Goal: Transaction & Acquisition: Purchase product/service

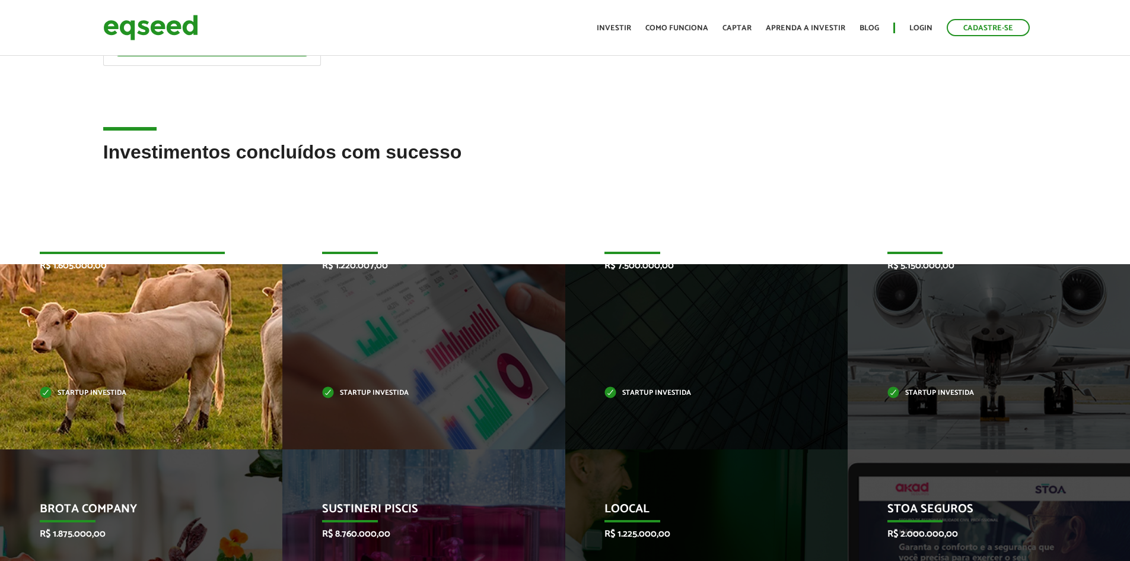
click at [195, 353] on div "JetBov R$ 1.605.000,00 Startup investida" at bounding box center [132, 315] width 265 height 268
click at [75, 395] on p "Startup investida" at bounding box center [132, 393] width 185 height 7
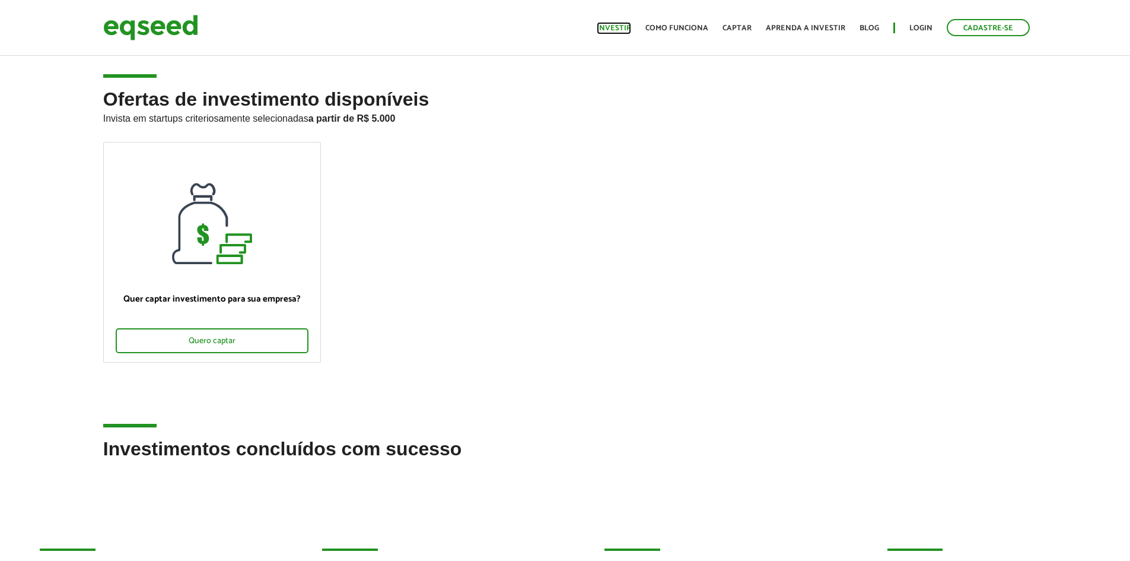
click at [619, 26] on link "Investir" at bounding box center [614, 28] width 34 height 8
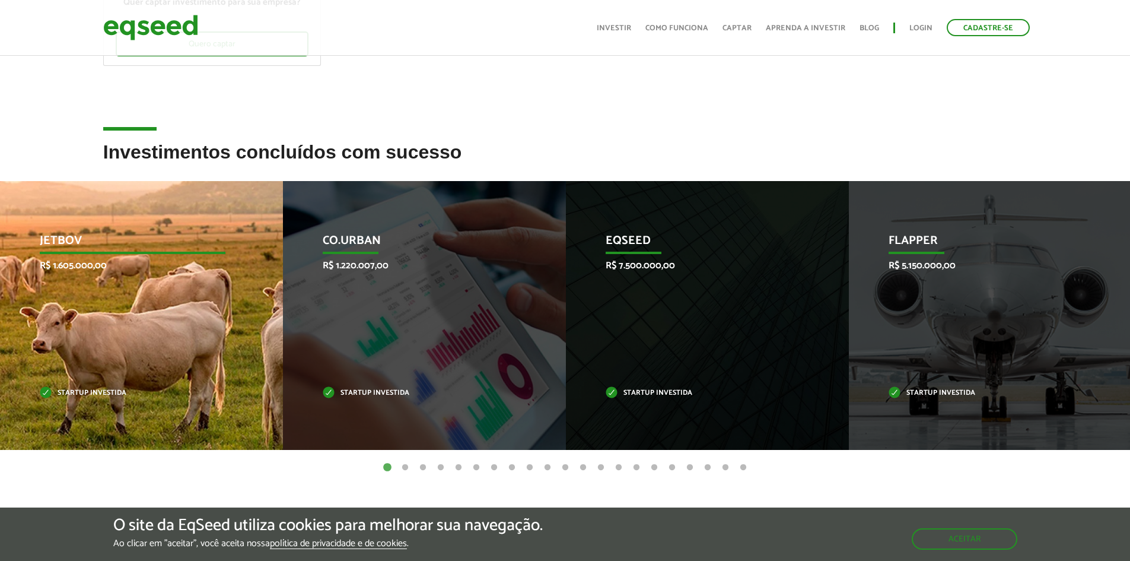
click at [129, 296] on div "JetBov R$ 1.605.000,00 Startup investida" at bounding box center [132, 315] width 265 height 269
click at [74, 260] on p "R$ 1.605.000,00" at bounding box center [133, 265] width 186 height 11
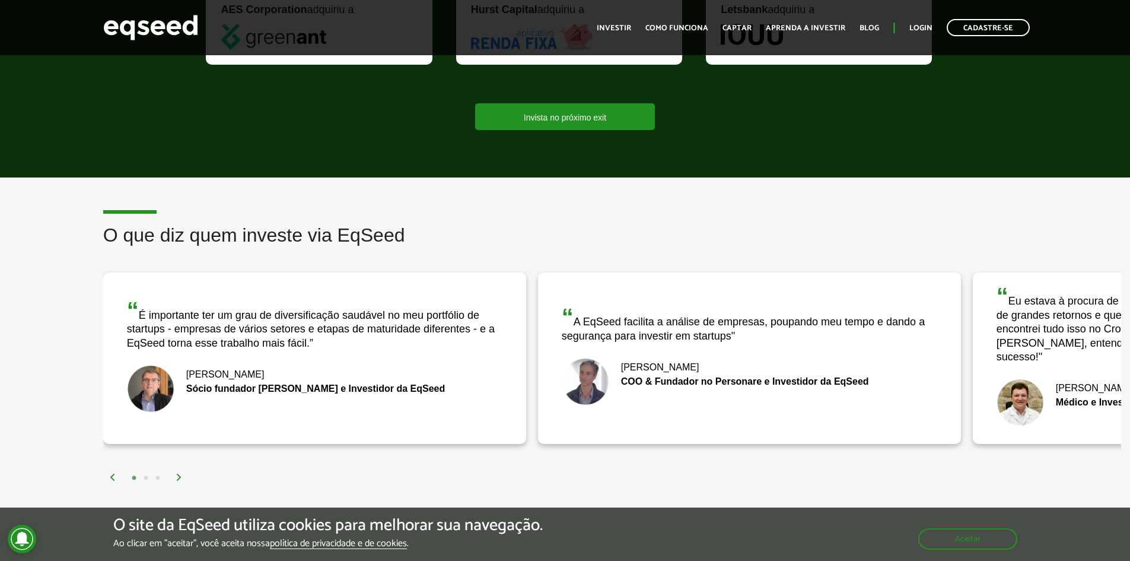
scroll to position [1305, 0]
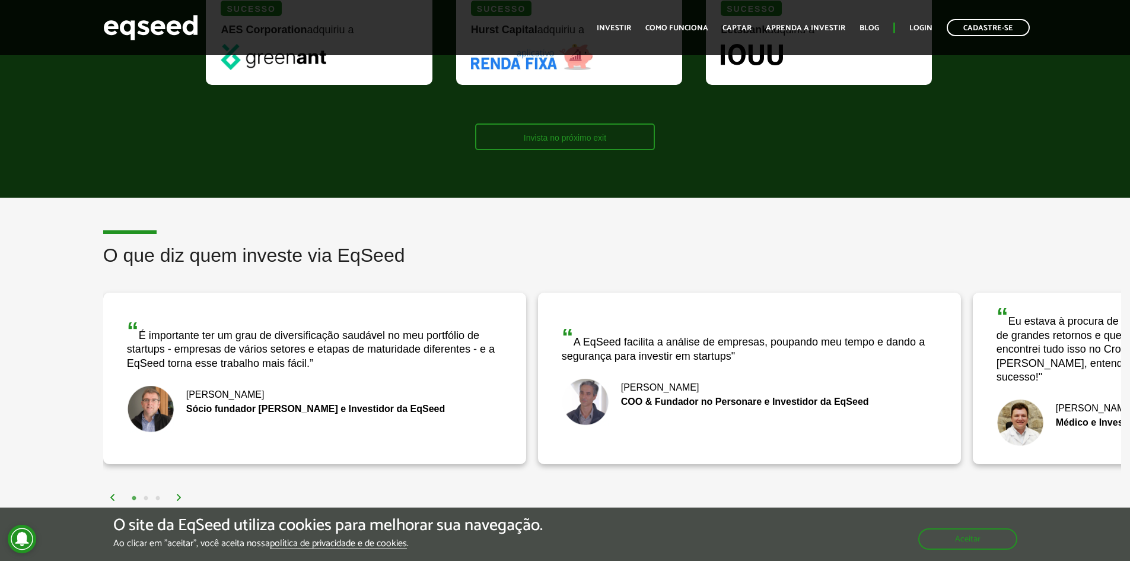
click at [562, 141] on link "Invista no próximo exit" at bounding box center [565, 136] width 180 height 27
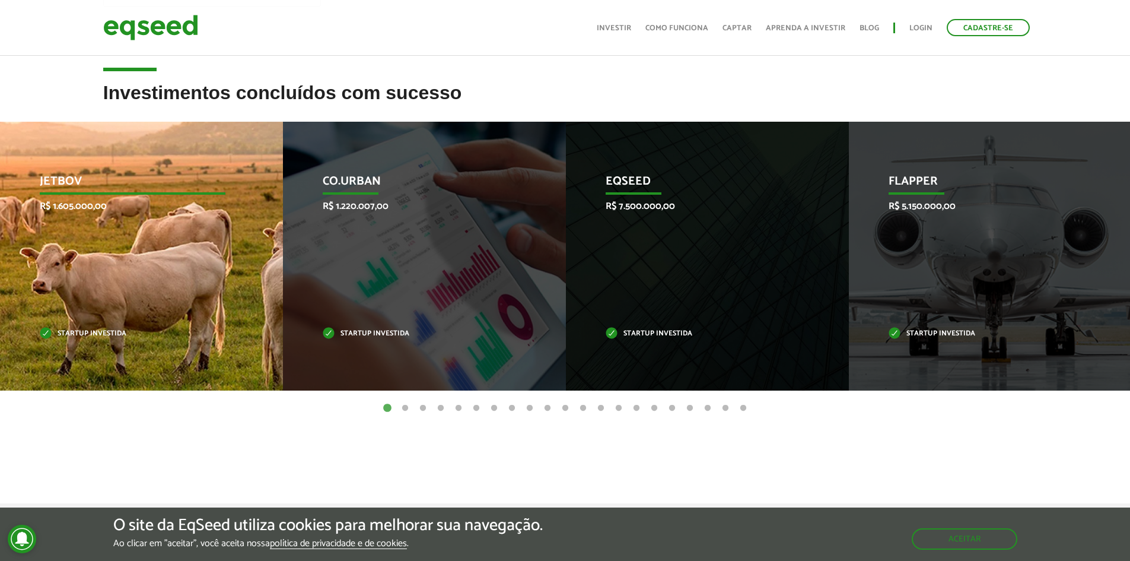
click at [92, 330] on p "Startup investida" at bounding box center [133, 333] width 186 height 7
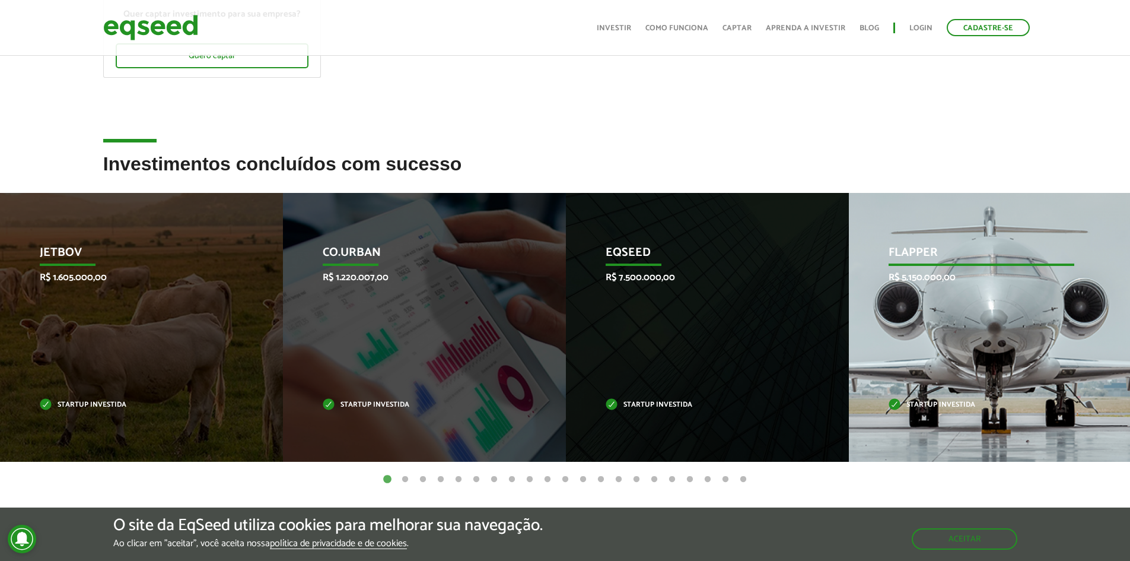
scroll to position [284, 0]
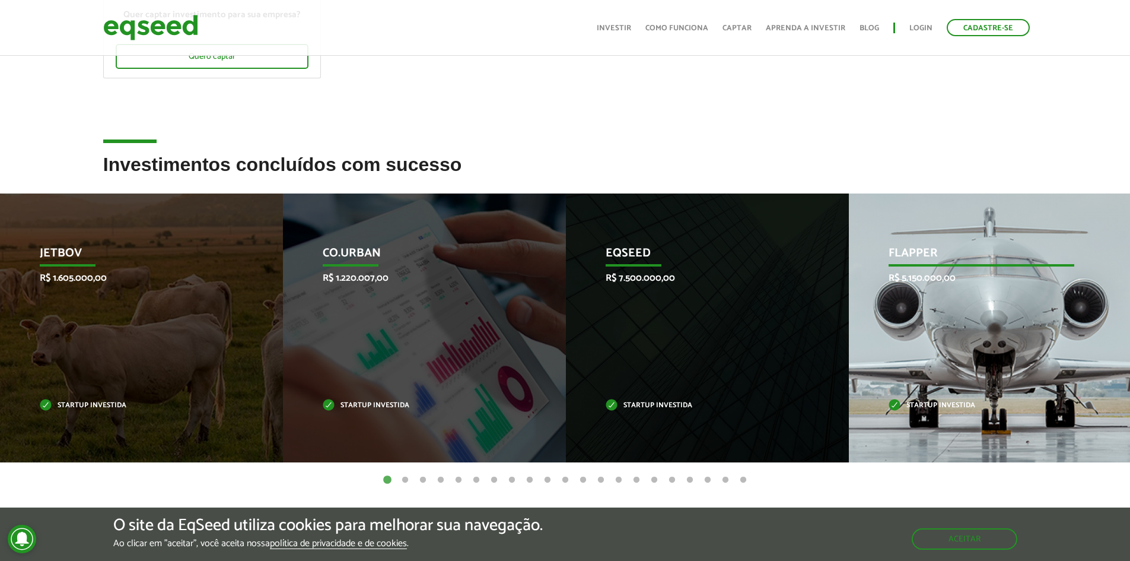
click at [926, 314] on div "Flapper R$ 5.150.000,00 Startup investida" at bounding box center [981, 327] width 265 height 269
click at [915, 254] on p "Flapper" at bounding box center [982, 256] width 186 height 20
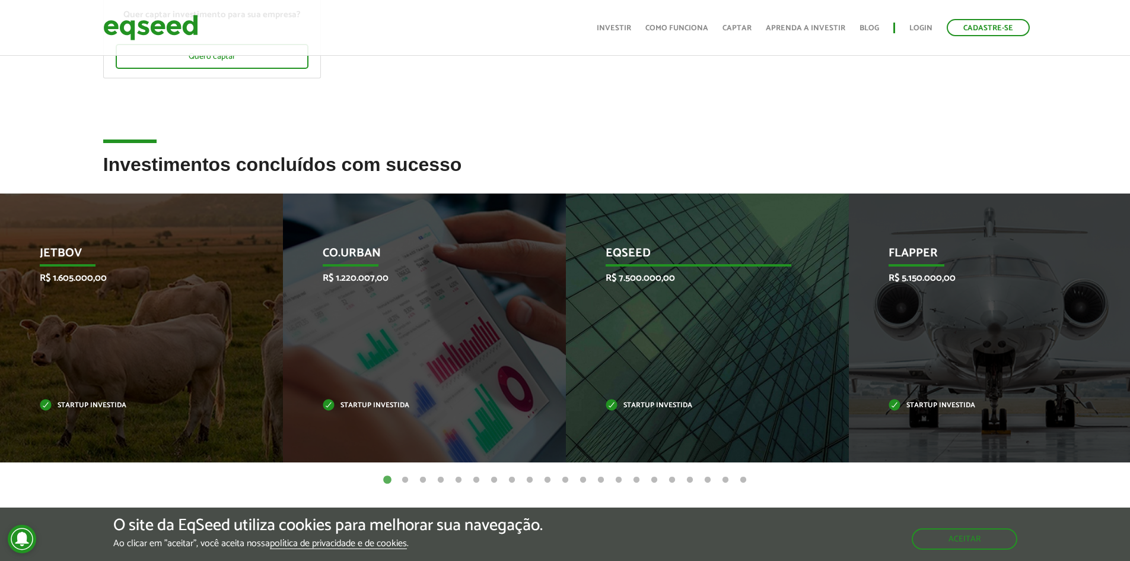
click at [626, 262] on p "EqSeed" at bounding box center [699, 256] width 186 height 20
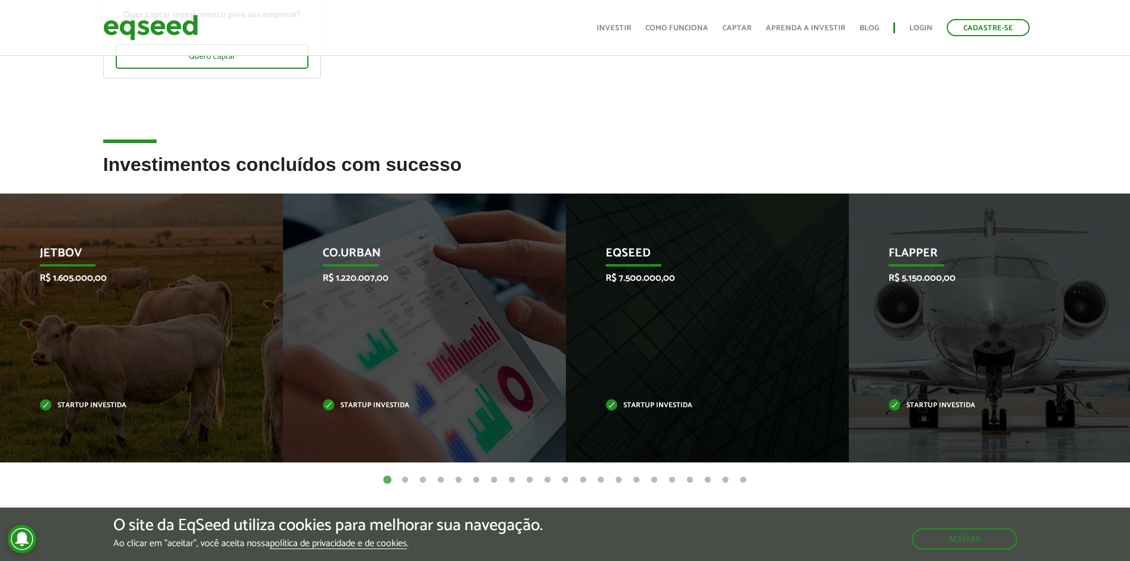
click at [933, 18] on div "Toggle navigation Início Investir Como funciona Captar Aprenda a investir Blog …" at bounding box center [813, 27] width 445 height 31
click at [922, 25] on link "Login" at bounding box center [920, 28] width 23 height 8
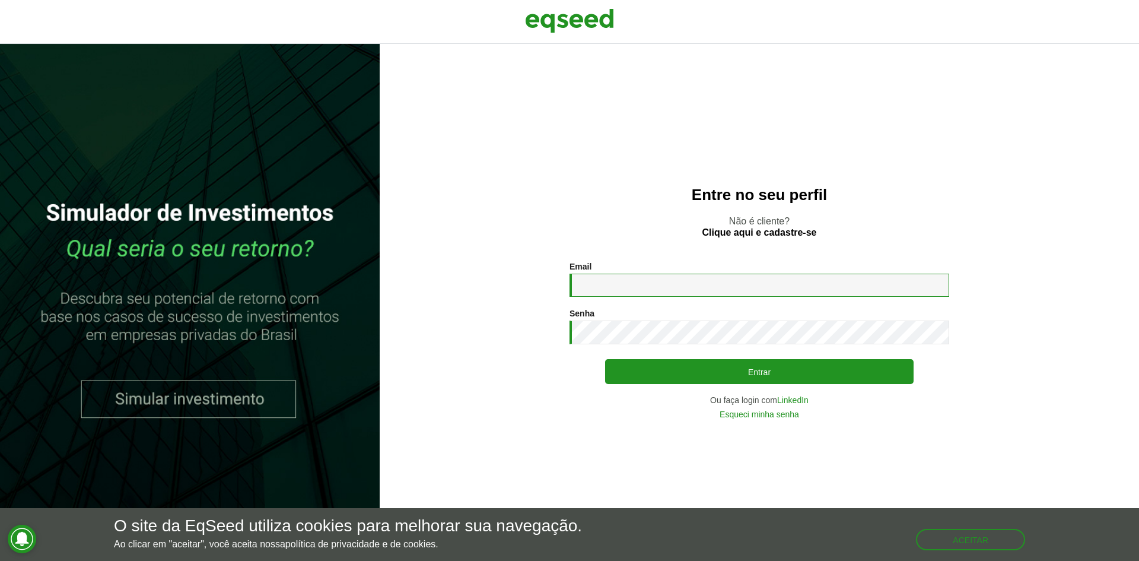
type input "**********"
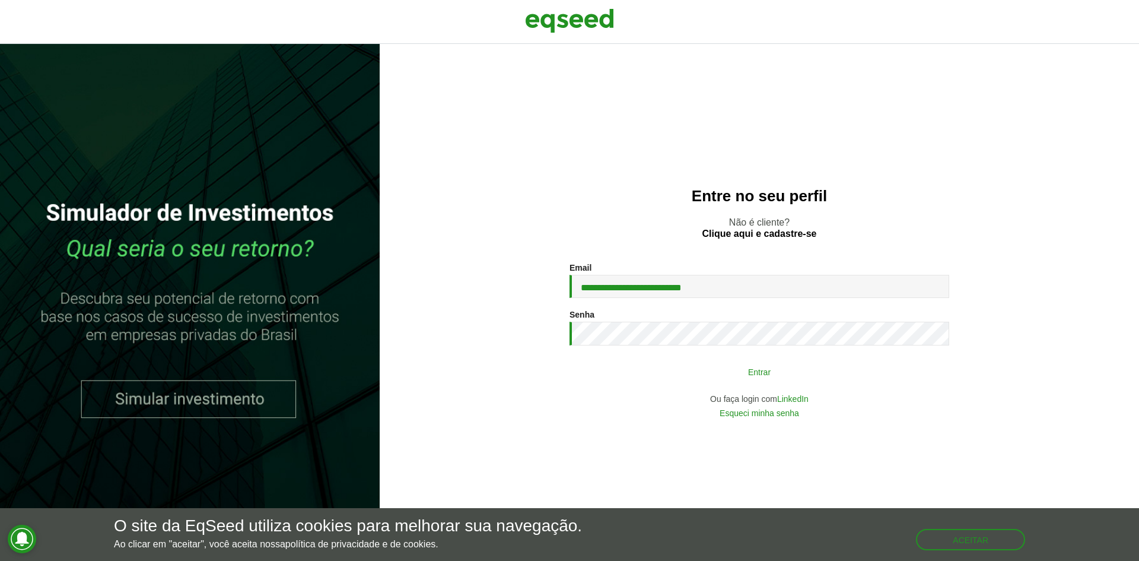
click at [709, 373] on button "Entrar" at bounding box center [759, 371] width 308 height 23
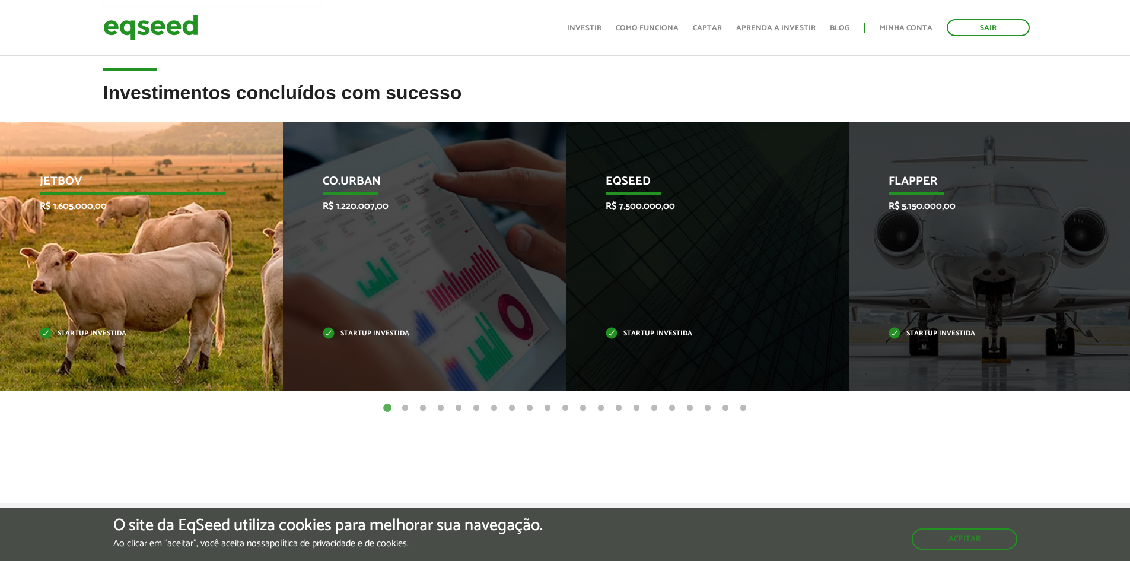
scroll to position [356, 0]
click at [78, 222] on div "JetBov R$ 1.605.000,00 Startup investida" at bounding box center [132, 256] width 265 height 269
click at [114, 254] on div "JetBov R$ 1.605.000,00 Startup investida" at bounding box center [132, 256] width 265 height 269
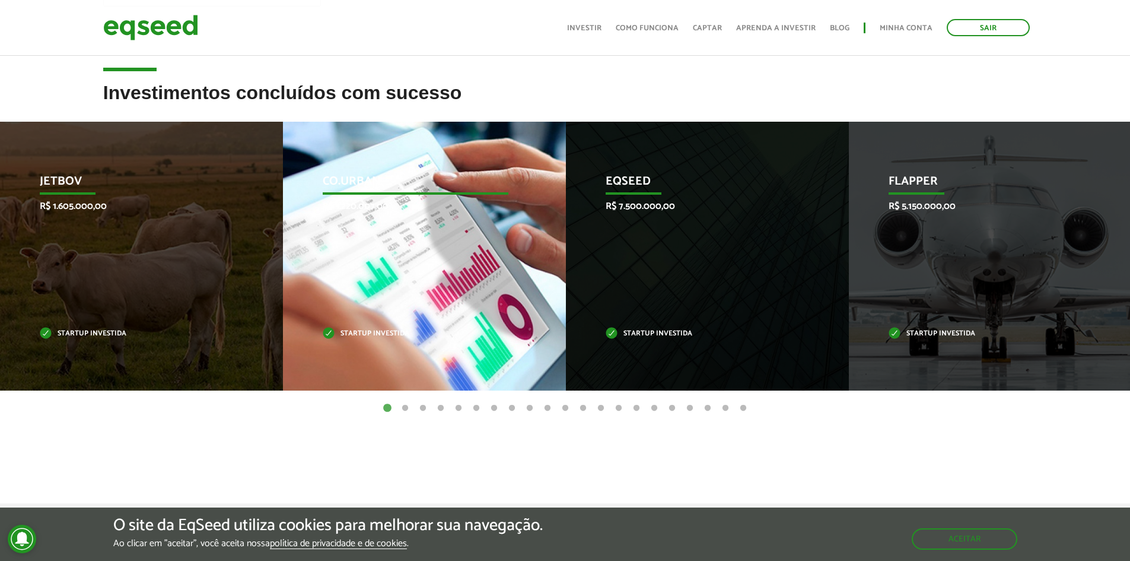
click at [335, 237] on div "Co.Urban R$ 1.220.007,00 Startup investida" at bounding box center [415, 256] width 265 height 269
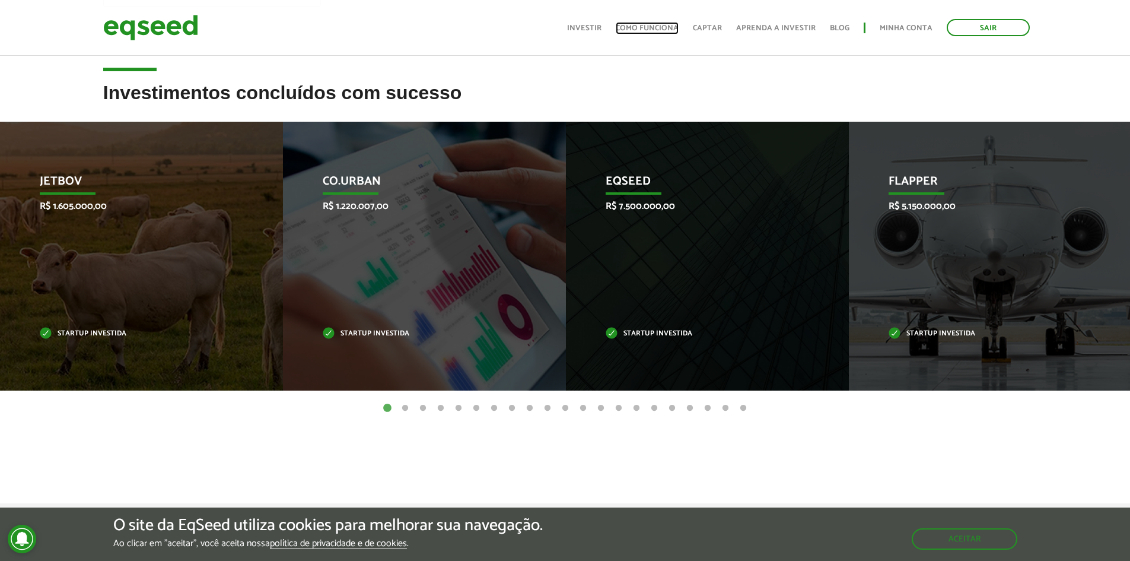
click at [656, 28] on link "Como funciona" at bounding box center [647, 28] width 63 height 8
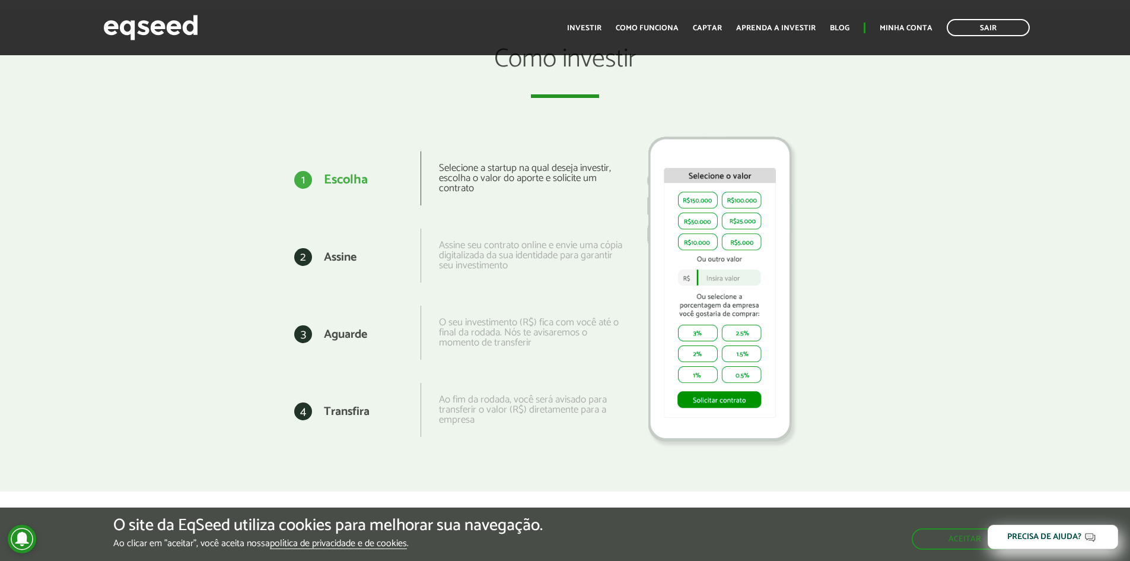
scroll to position [1479, 0]
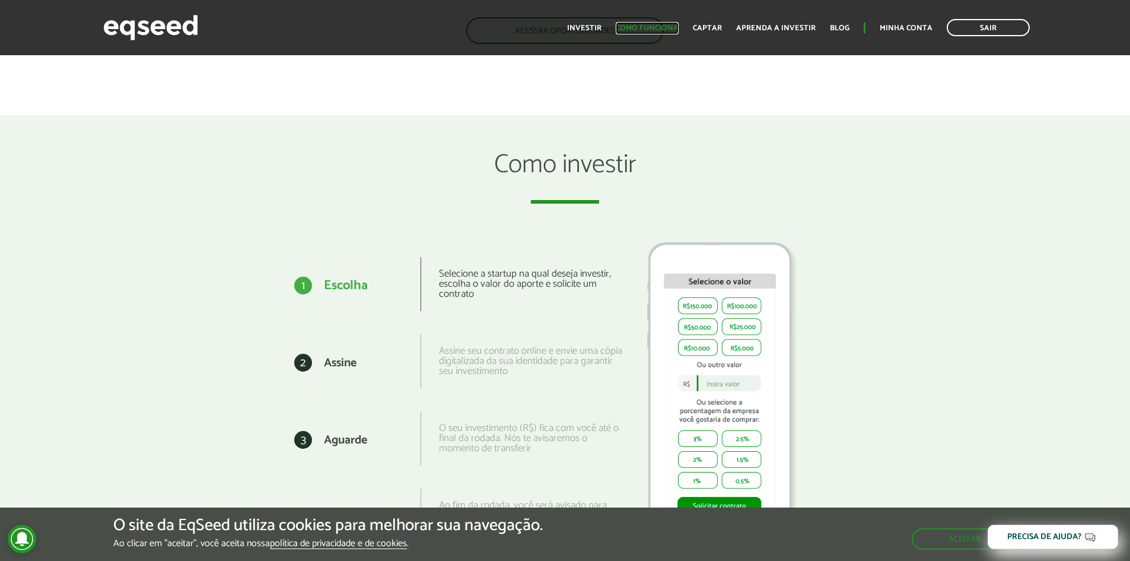
click at [653, 28] on link "Como funciona" at bounding box center [647, 28] width 63 height 8
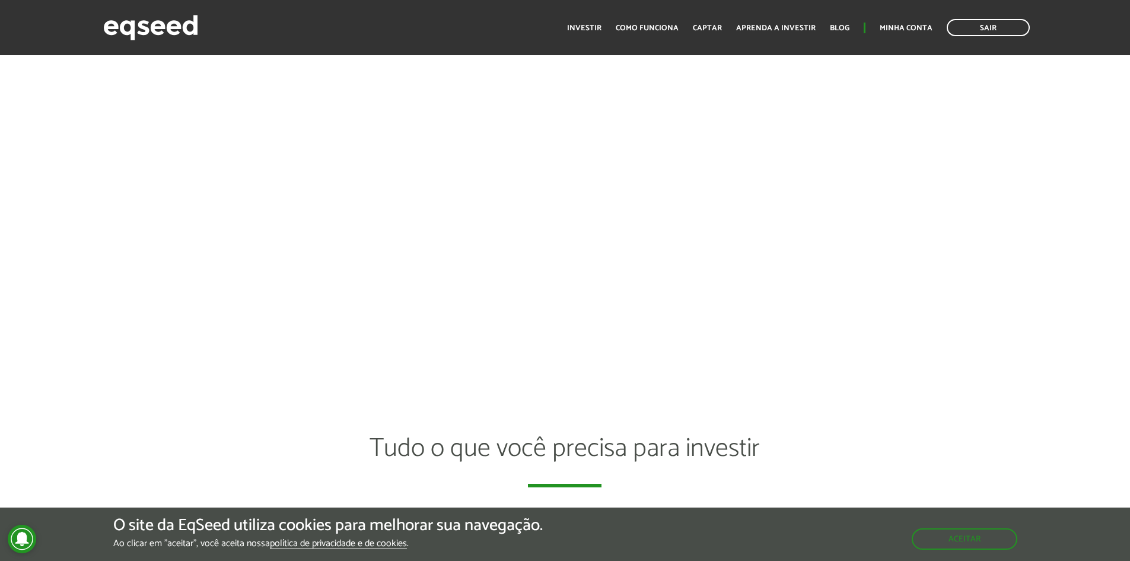
scroll to position [2254, 0]
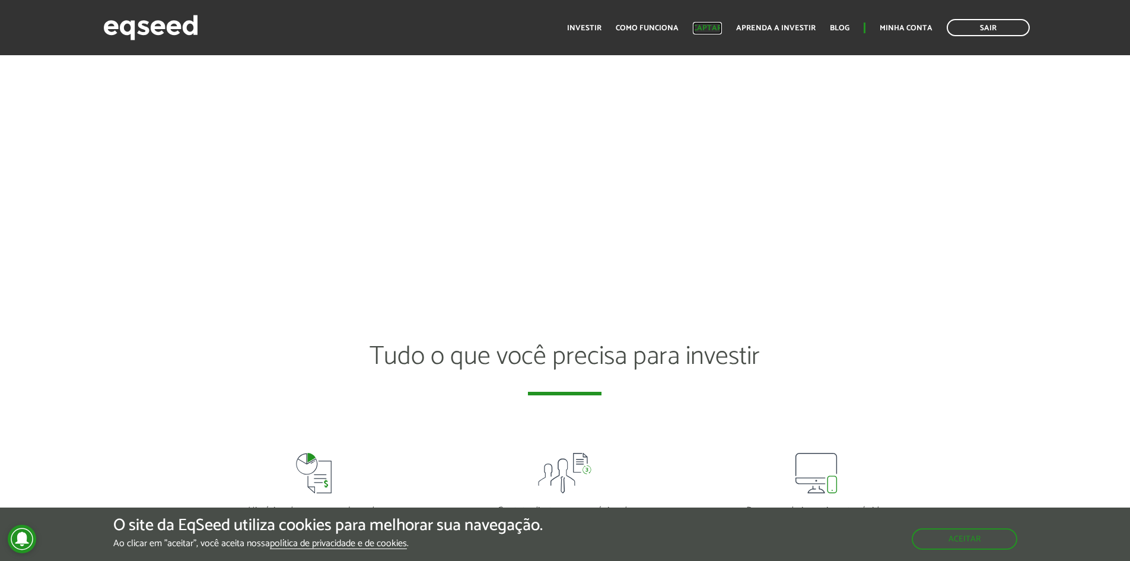
click at [713, 30] on link "Captar" at bounding box center [707, 28] width 29 height 8
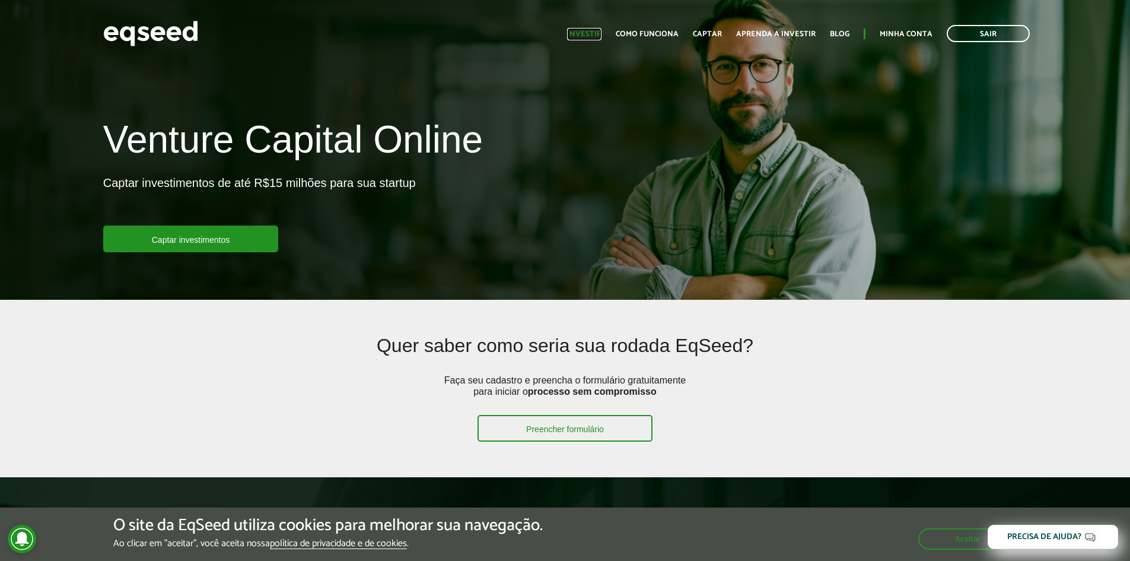
click at [600, 36] on link "Investir" at bounding box center [584, 34] width 34 height 8
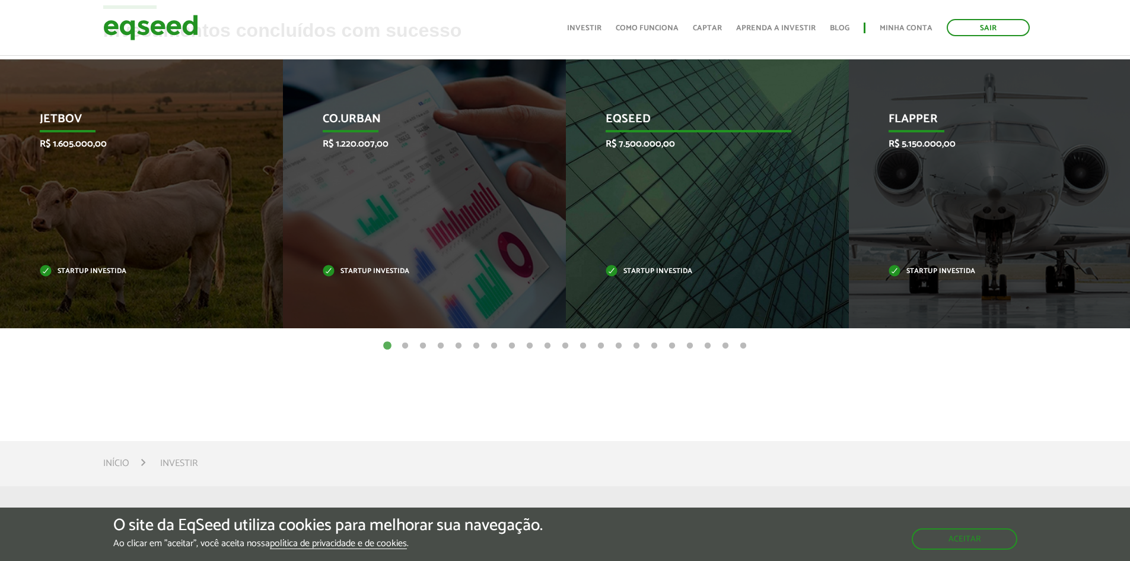
scroll to position [534, 0]
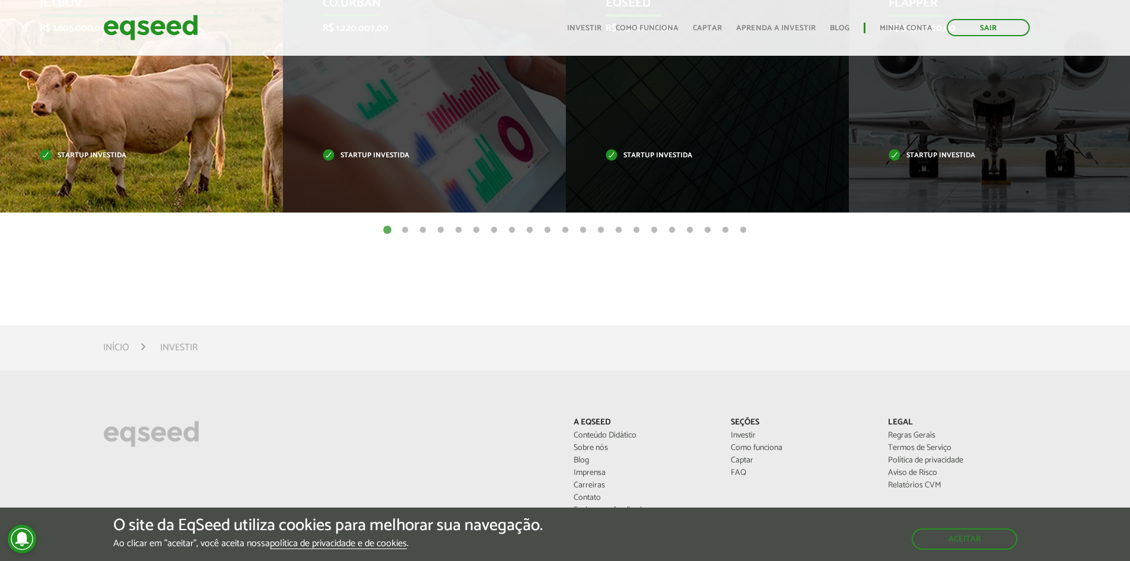
click at [133, 108] on div "JetBov R$ 1.605.000,00 Startup investida" at bounding box center [132, 78] width 265 height 269
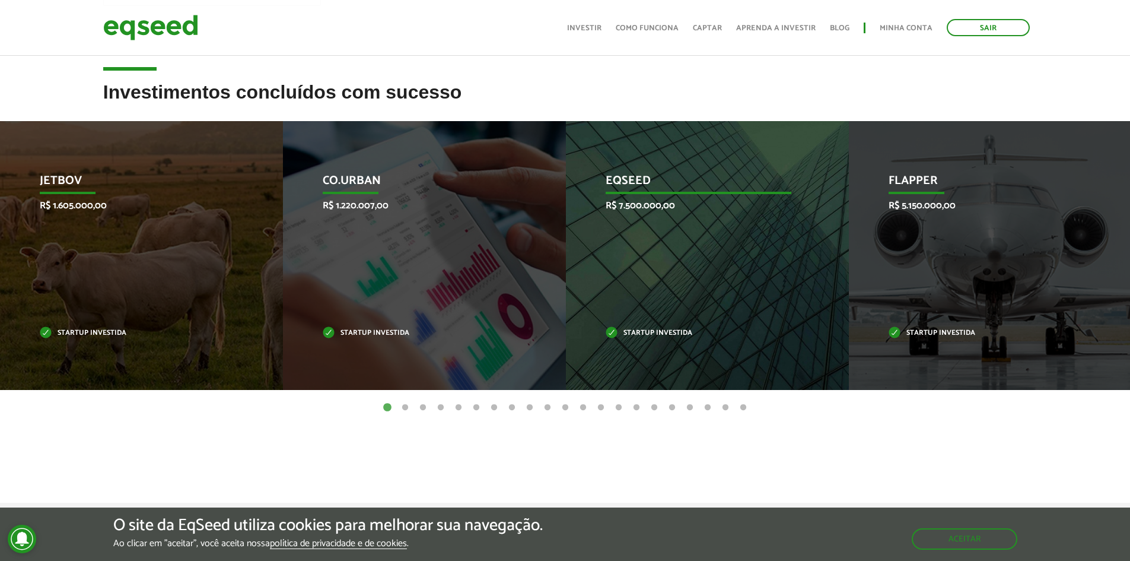
scroll to position [237, 0]
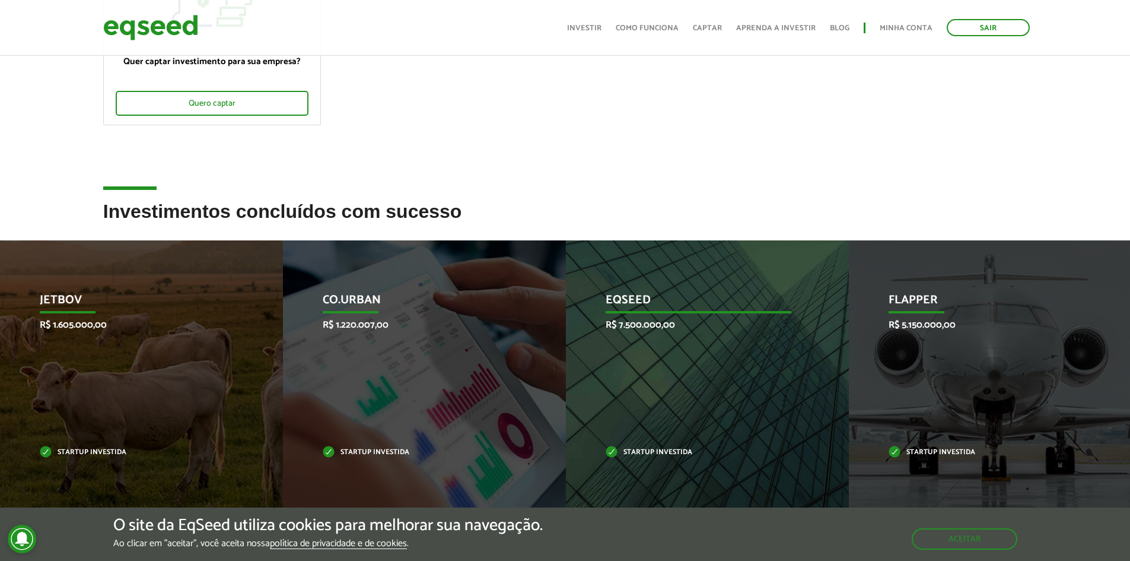
click at [638, 367] on div "EqSeed R$ 7.500.000,00 Startup investida" at bounding box center [698, 374] width 265 height 269
click at [629, 346] on div "EqSeed R$ 7.500.000,00 Startup investida" at bounding box center [698, 374] width 265 height 269
